Goal: Task Accomplishment & Management: Manage account settings

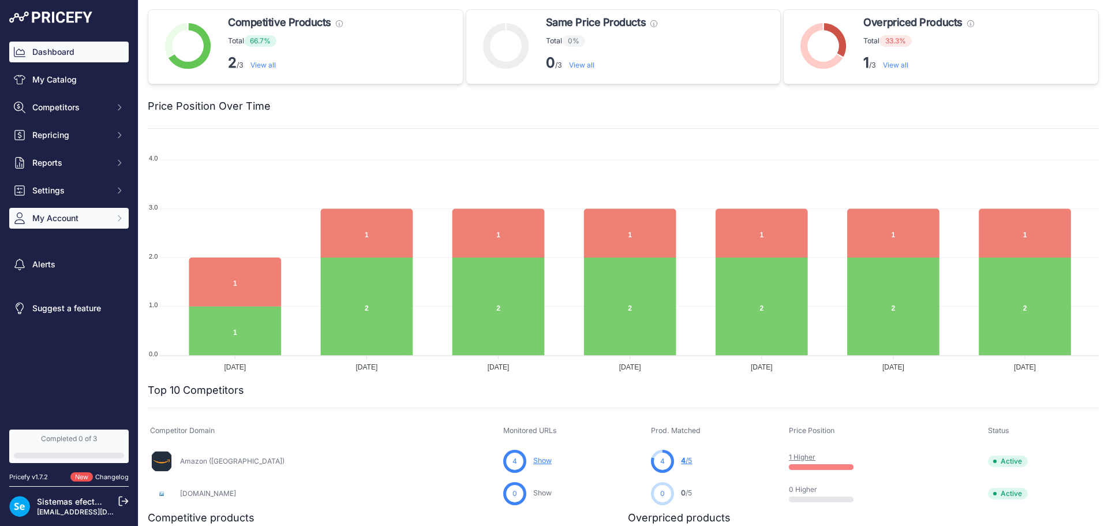
click at [52, 211] on button "My Account" at bounding box center [68, 218] width 119 height 21
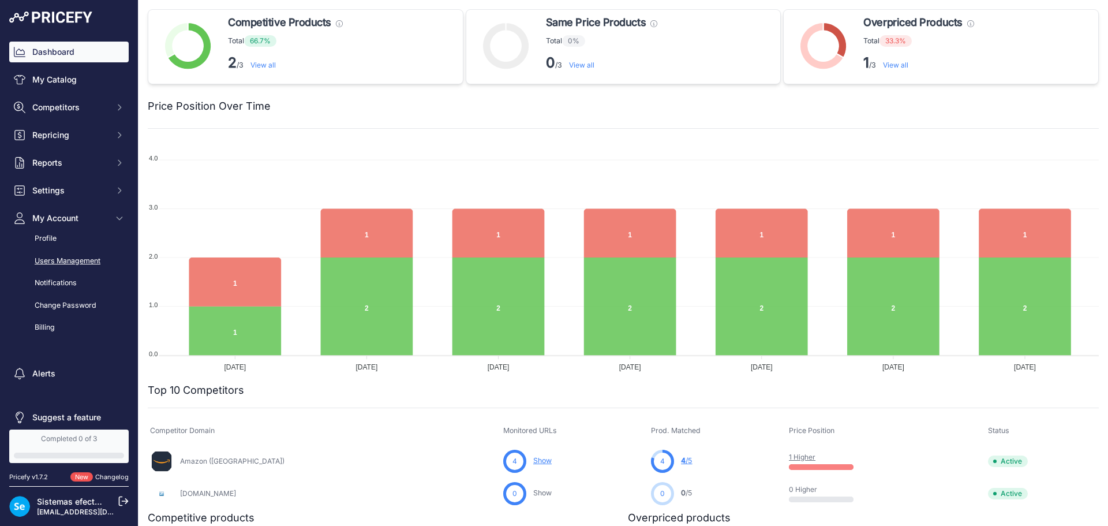
click at [59, 259] on link "Users Management" at bounding box center [68, 261] width 119 height 20
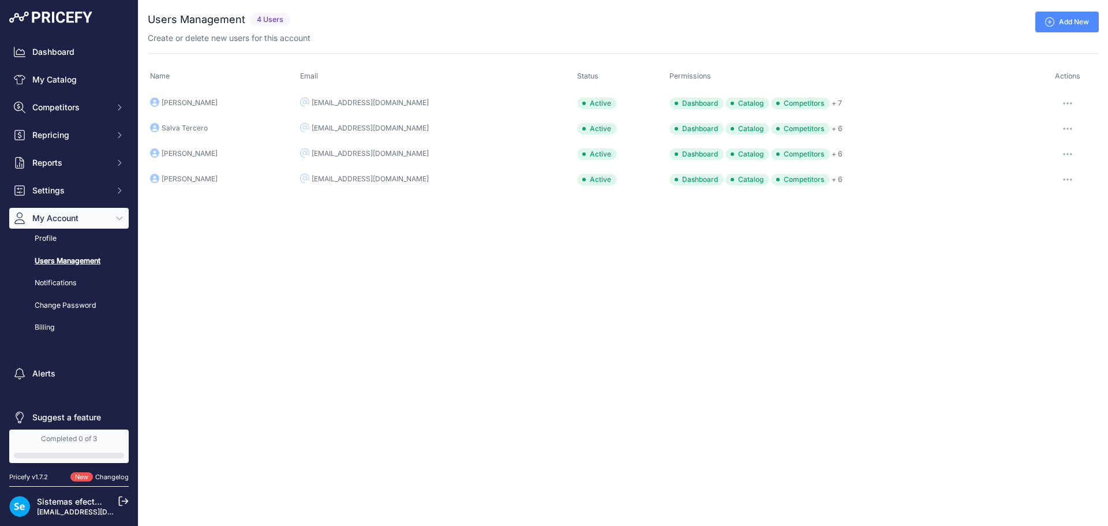
click at [512, 306] on div "Close You are not connected to the internet. ..." at bounding box center [624, 263] width 970 height 526
click at [911, 24] on div "Add New" at bounding box center [697, 22] width 804 height 21
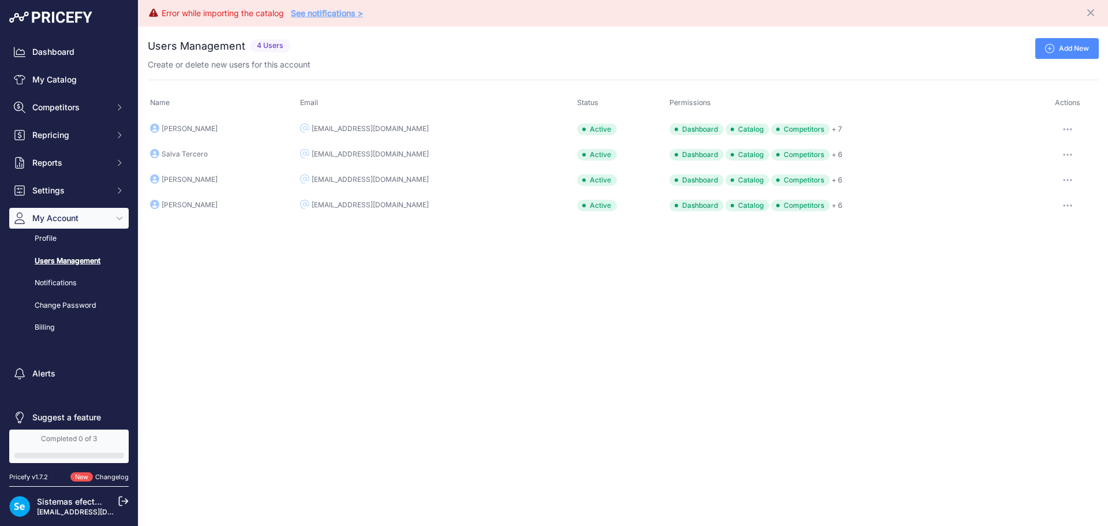
click at [622, 294] on div "Error while importing the catalog See notifications > Close You are not connect…" at bounding box center [624, 263] width 970 height 526
click at [395, 354] on div "Error while importing the catalog See notifications > Close You are not connect…" at bounding box center [624, 263] width 970 height 526
click at [427, 42] on div "Add New" at bounding box center [697, 48] width 804 height 21
click at [321, 9] on link "See notifications >" at bounding box center [327, 13] width 72 height 10
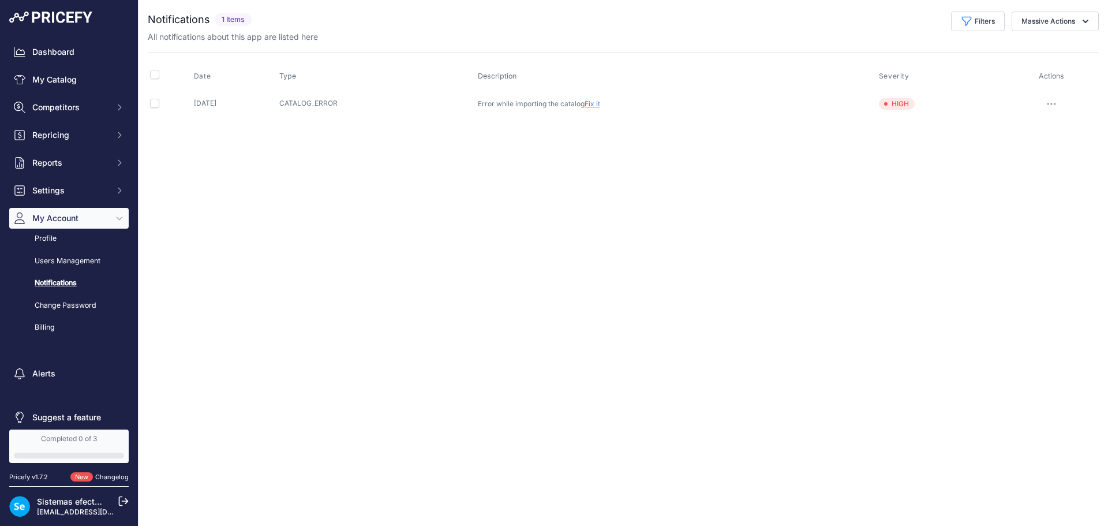
click at [647, 180] on div "Close You are not connected to the internet." at bounding box center [624, 263] width 970 height 526
click at [295, 245] on div "Close You are not connected to the internet." at bounding box center [624, 263] width 970 height 526
click at [651, 189] on div "Close You are not connected to the internet." at bounding box center [624, 263] width 970 height 526
